Goal: Information Seeking & Learning: Learn about a topic

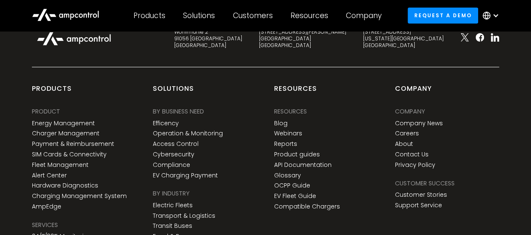
scroll to position [3251, 0]
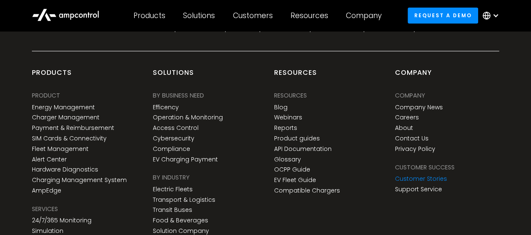
click at [415, 182] on link "Customer Stories" at bounding box center [421, 178] width 52 height 7
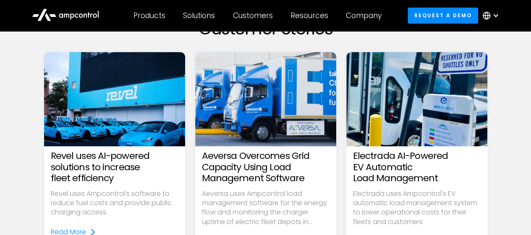
scroll to position [91, 0]
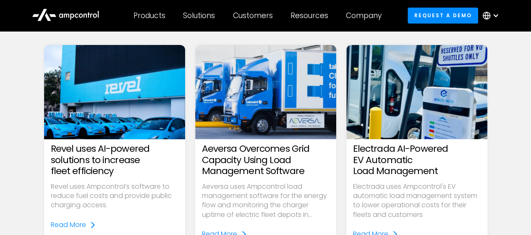
click at [142, 145] on h3 "Revel uses AI-powered solutions to increase fleet efficiency" at bounding box center [115, 159] width 128 height 33
click at [79, 225] on div "Read More" at bounding box center [68, 224] width 35 height 9
